Goal: Find contact information: Find contact information

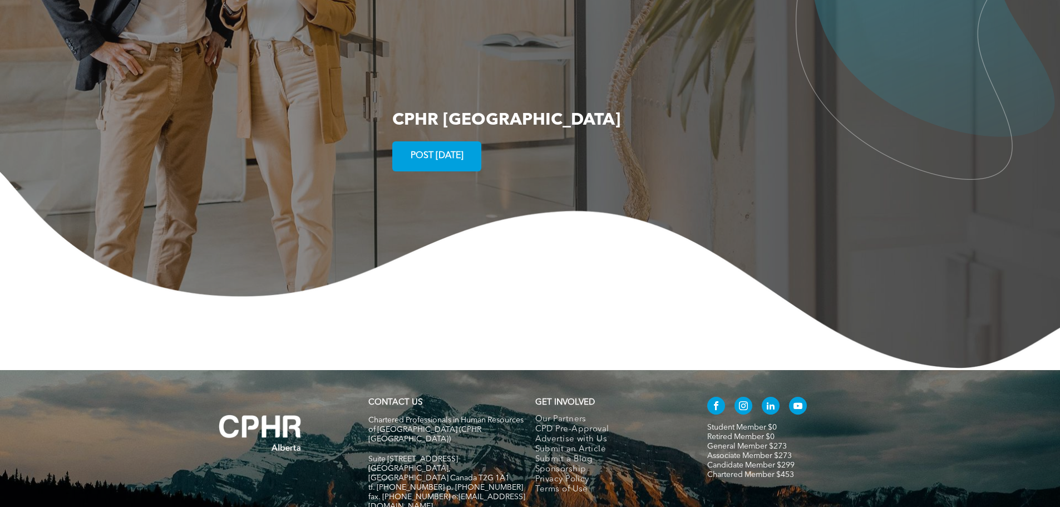
scroll to position [2140, 0]
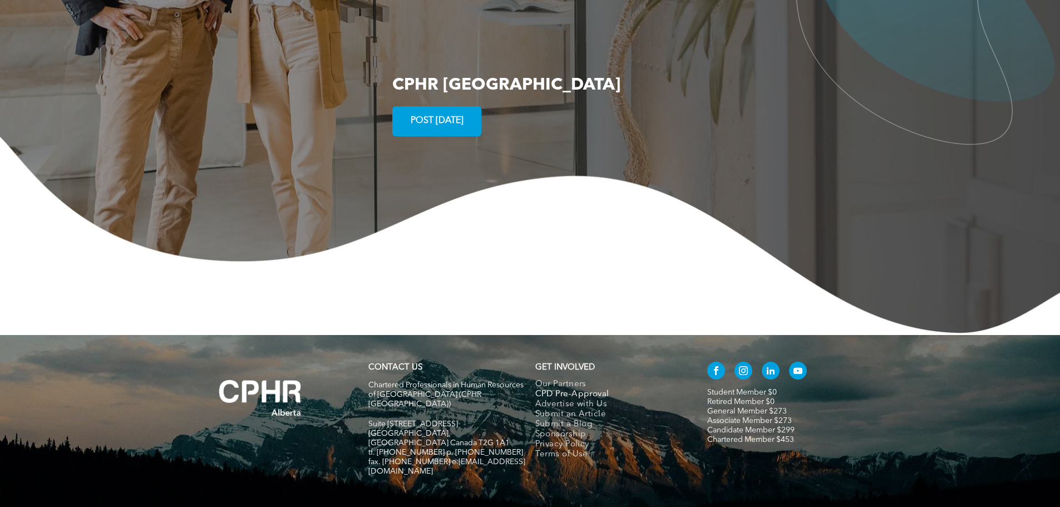
click at [599, 389] on span "CPD Pre-Approval" at bounding box center [572, 394] width 74 height 10
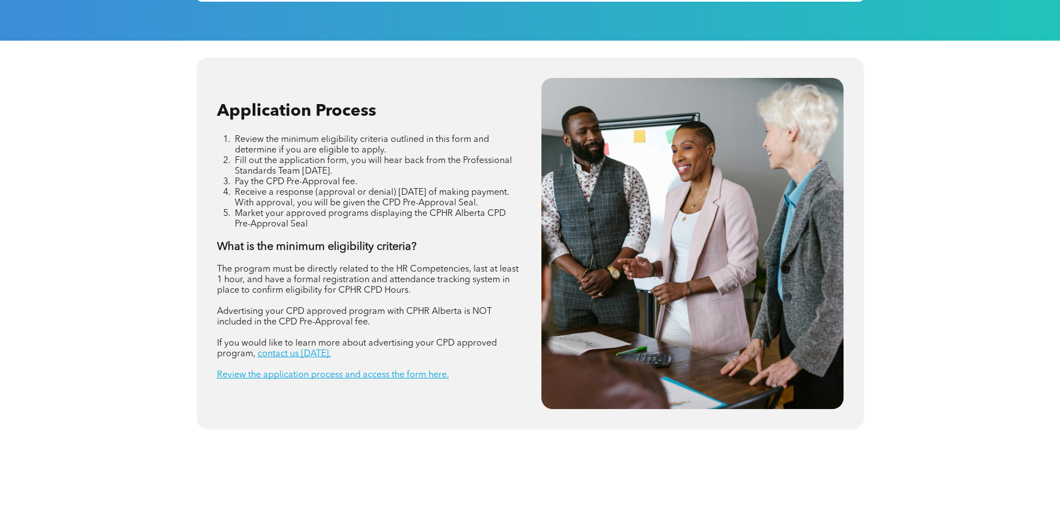
scroll to position [1335, 0]
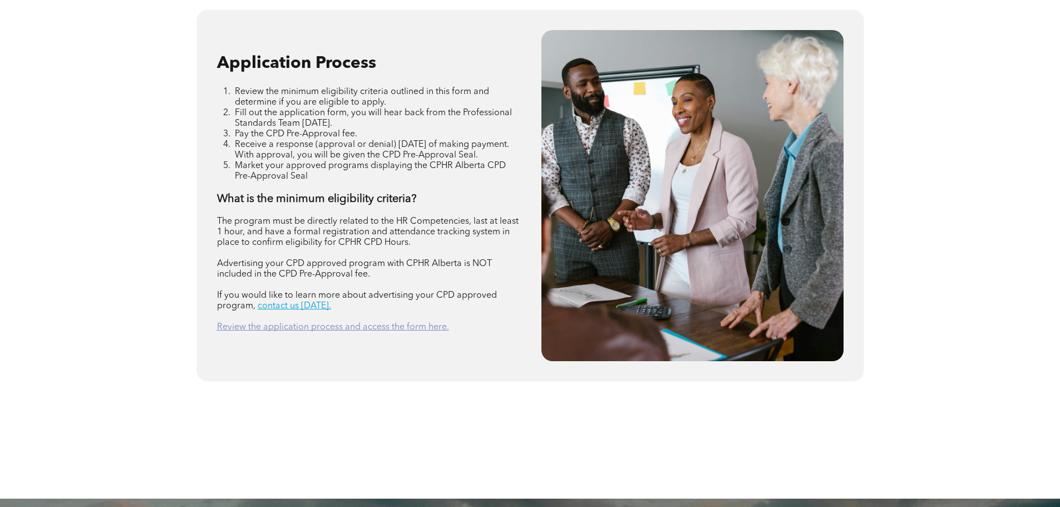
click at [294, 325] on link "Review the application process and access the form here." at bounding box center [333, 327] width 232 height 9
click at [342, 333] on p at bounding box center [368, 338] width 302 height 11
click at [393, 327] on link "Review the application process and access the form here." at bounding box center [333, 327] width 232 height 9
click at [309, 368] on div "Application Process Review the minimum eligibility criteria outlined in this fo…" at bounding box center [530, 195] width 644 height 349
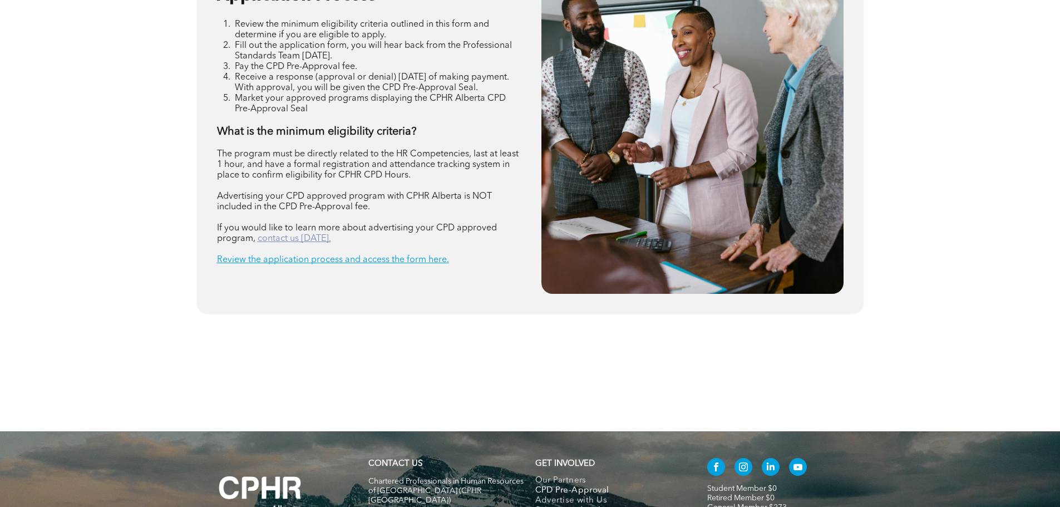
scroll to position [1319, 0]
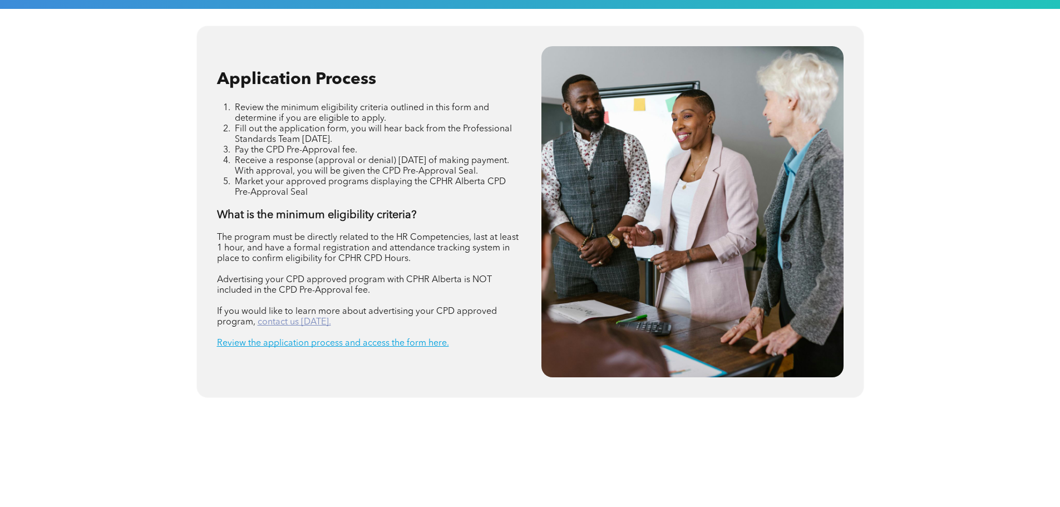
click at [305, 322] on link "contact us today." at bounding box center [294, 322] width 73 height 9
click at [330, 159] on span "Receive a response (approval or denial) within one week of making payment. With…" at bounding box center [372, 165] width 274 height 19
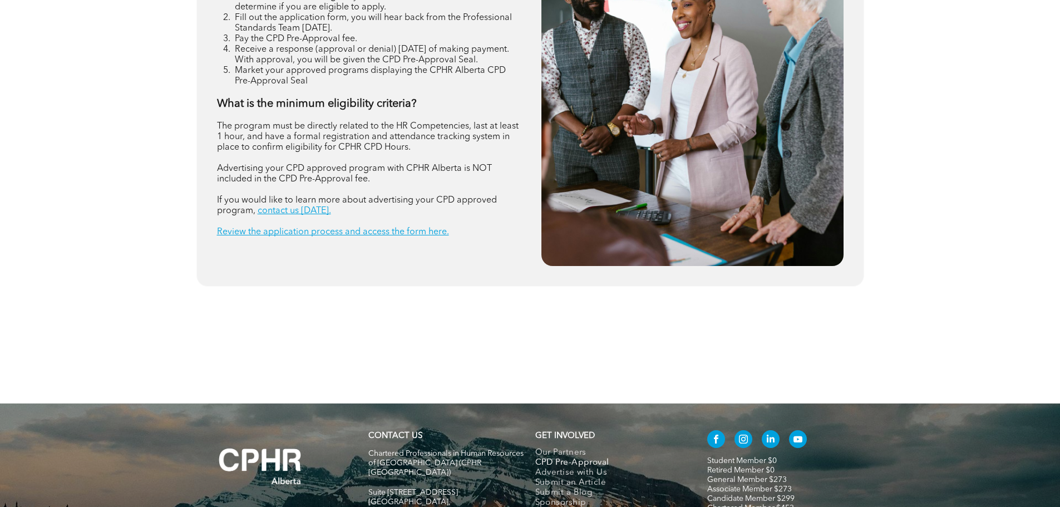
scroll to position [1542, 0]
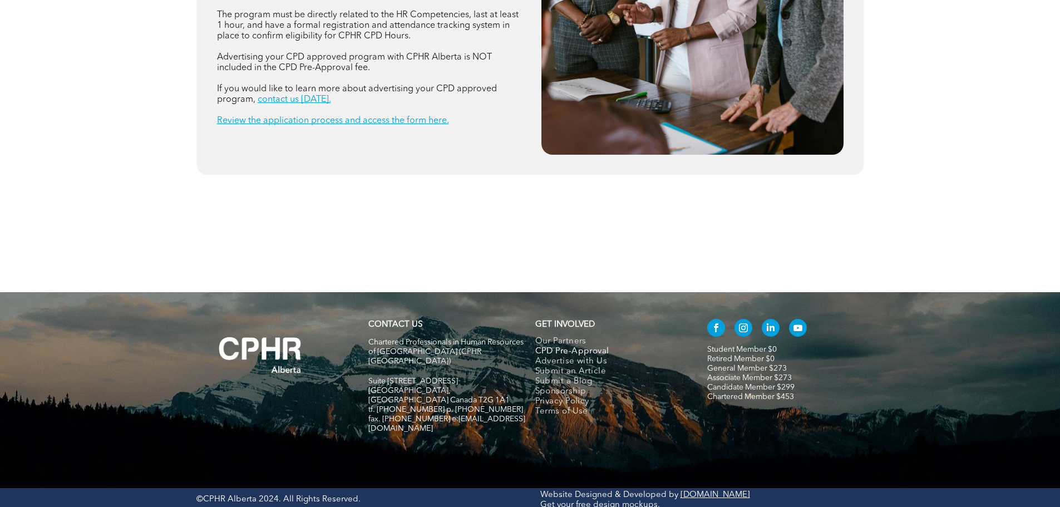
click at [229, 277] on div at bounding box center [529, 250] width 1015 height 83
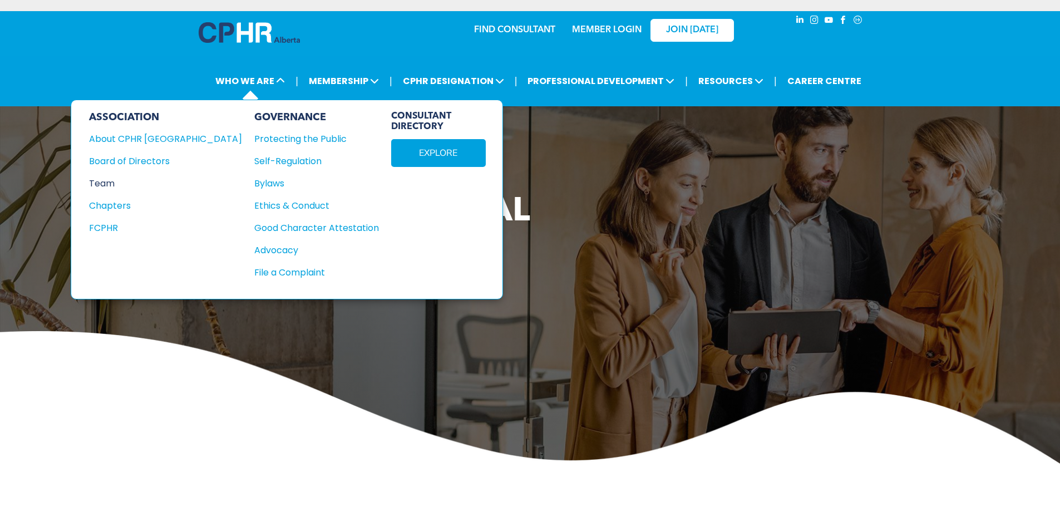
click at [111, 181] on div "Team" at bounding box center [158, 183] width 138 height 14
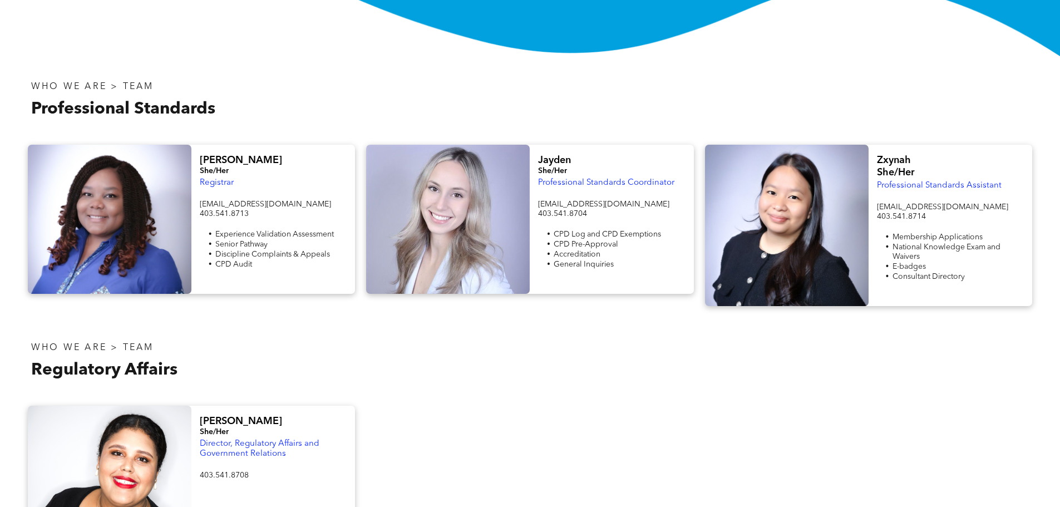
scroll to position [334, 0]
click at [409, 361] on h3 "Regulatory Affairs" at bounding box center [276, 371] width 490 height 20
click at [260, 205] on span "[EMAIL_ADDRESS][DOMAIN_NAME]" at bounding box center [265, 205] width 131 height 8
drag, startPoint x: 270, startPoint y: 205, endPoint x: 197, endPoint y: 204, distance: 72.9
click at [197, 204] on div "[PERSON_NAME] She/Her Registrar [EMAIL_ADDRESS][DOMAIN_NAME] 403.541.8713 Exper…" at bounding box center [273, 219] width 164 height 149
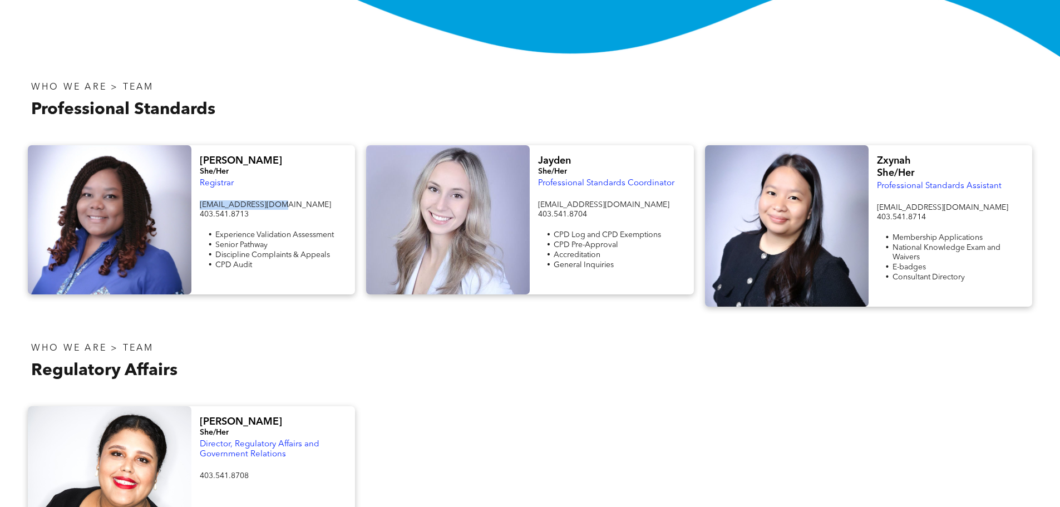
copy span "[EMAIL_ADDRESS][DOMAIN_NAME]"
